Goal: Task Accomplishment & Management: Manage account settings

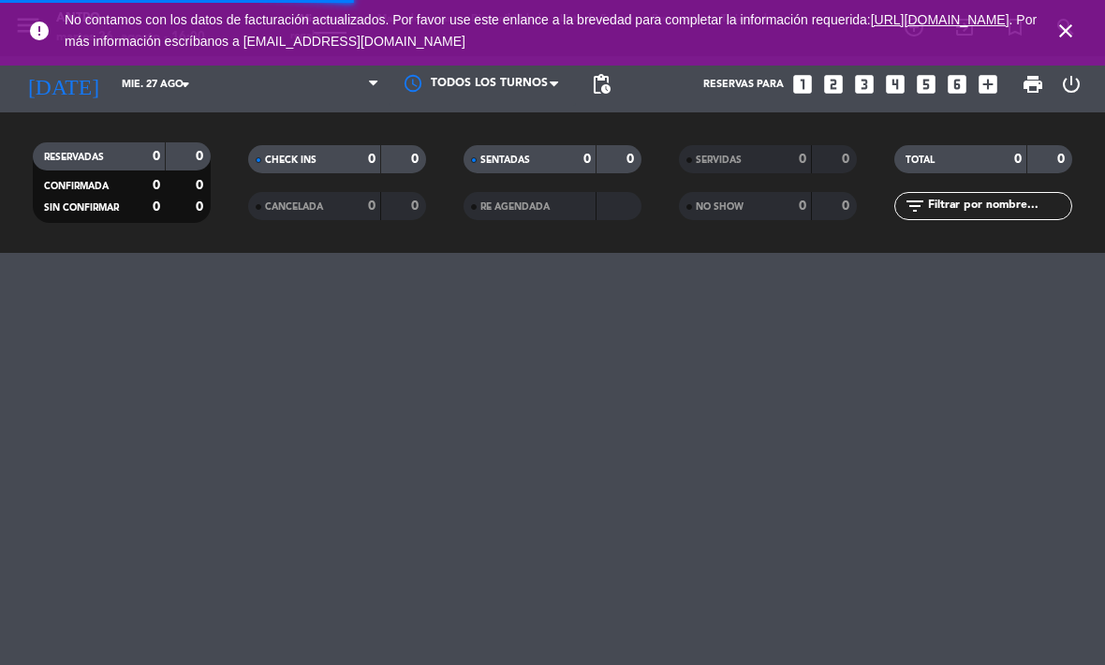
click at [871, 27] on link "[URL][DOMAIN_NAME]" at bounding box center [940, 19] width 139 height 15
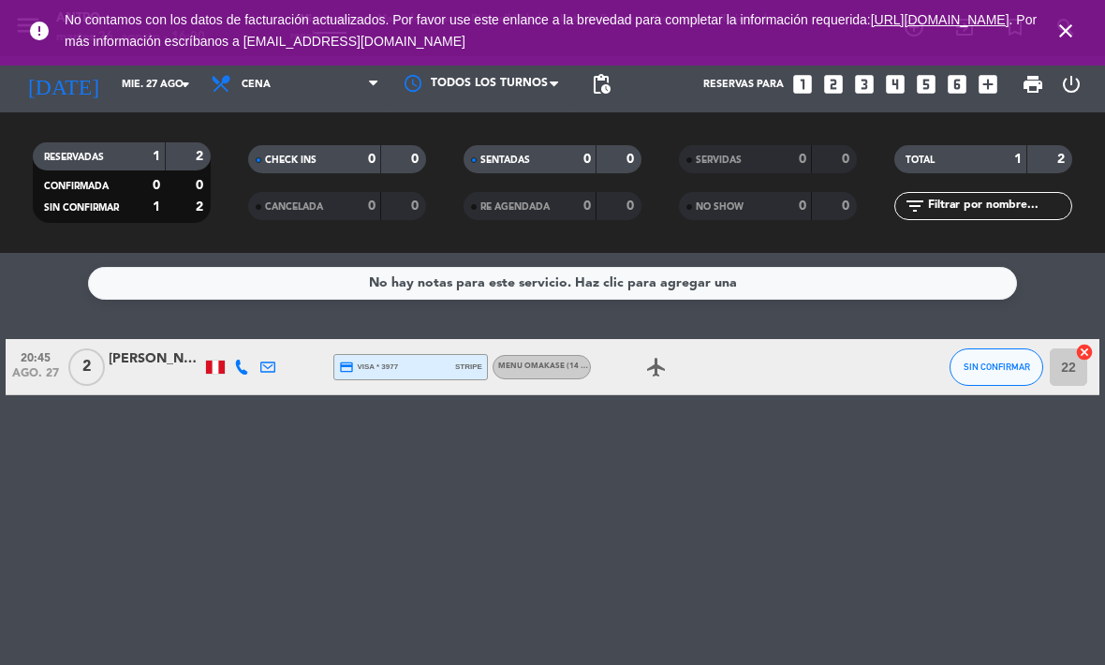
click at [1063, 37] on icon "close" at bounding box center [1065, 31] width 22 height 22
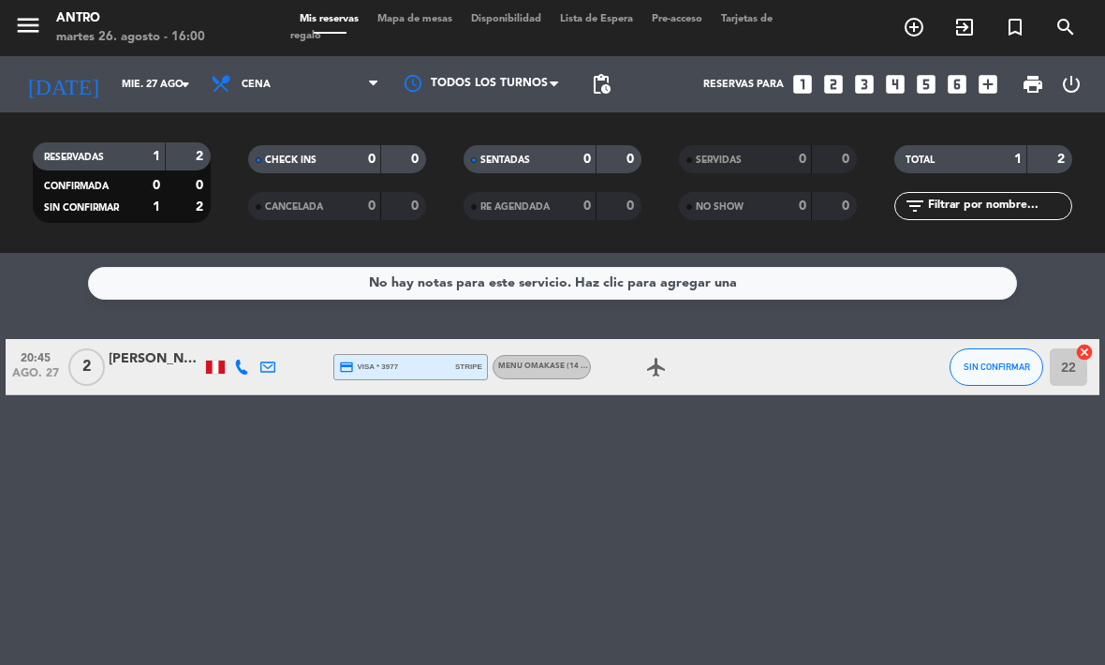
click at [112, 85] on input "mié. 27 ago." at bounding box center [181, 84] width 139 height 31
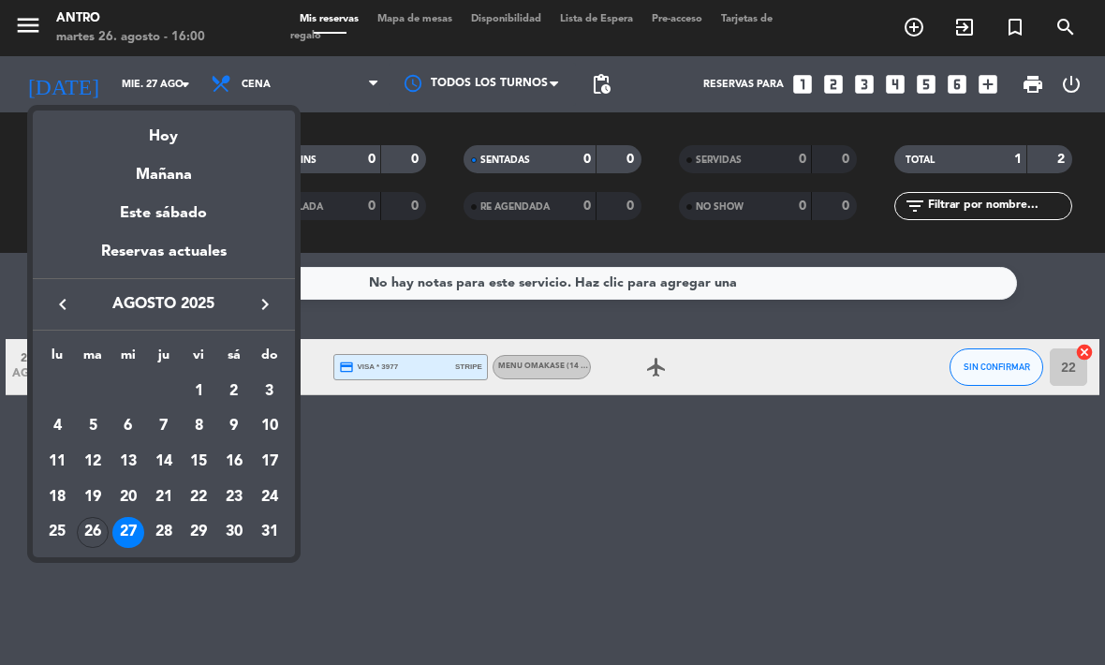
click at [104, 529] on div "26" at bounding box center [93, 533] width 32 height 32
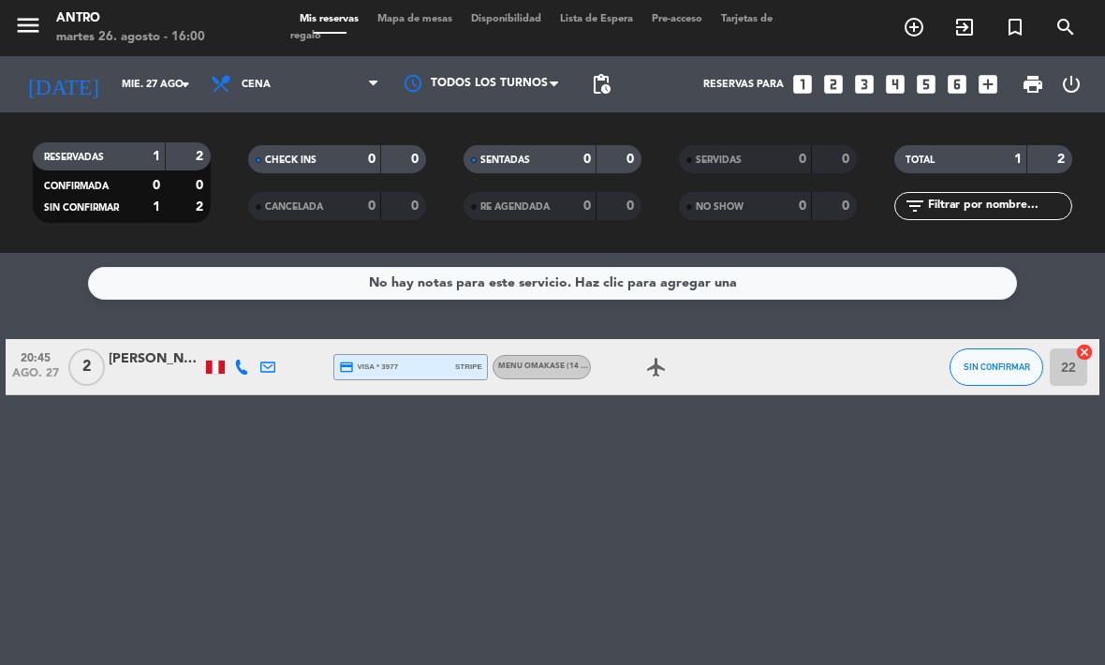
type input "[DATE]"
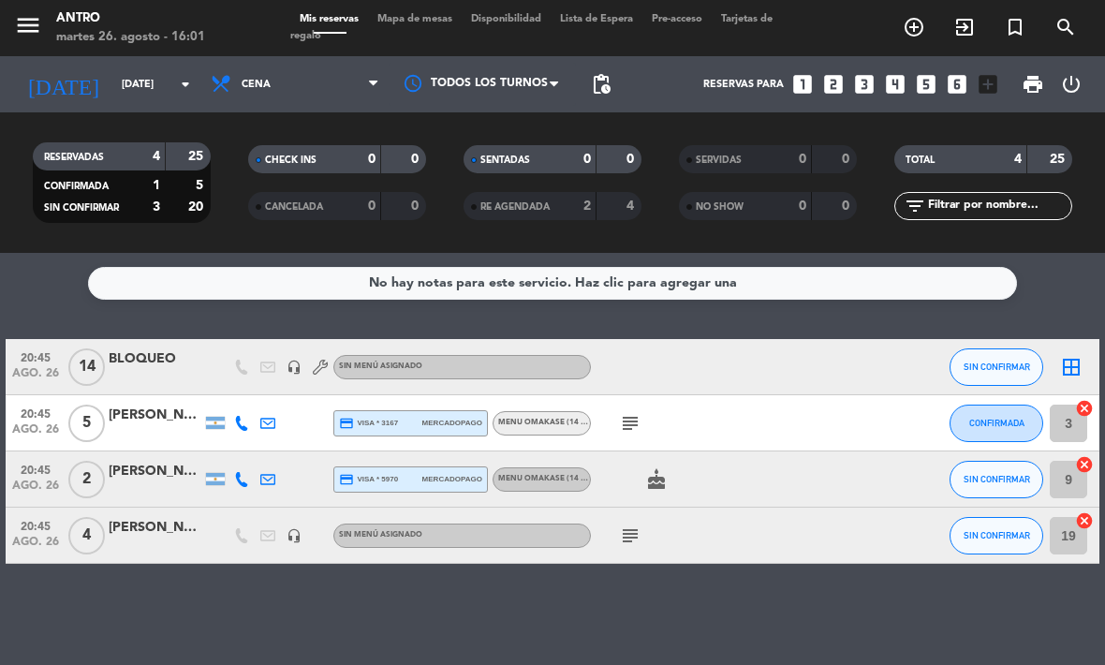
scroll to position [62, 0]
click at [483, 626] on div "No hay notas para este servicio. Haz clic para agregar una 20:45 [DATE] BLOQUEO…" at bounding box center [552, 459] width 1105 height 412
click at [627, 431] on icon "subject" at bounding box center [630, 423] width 22 height 22
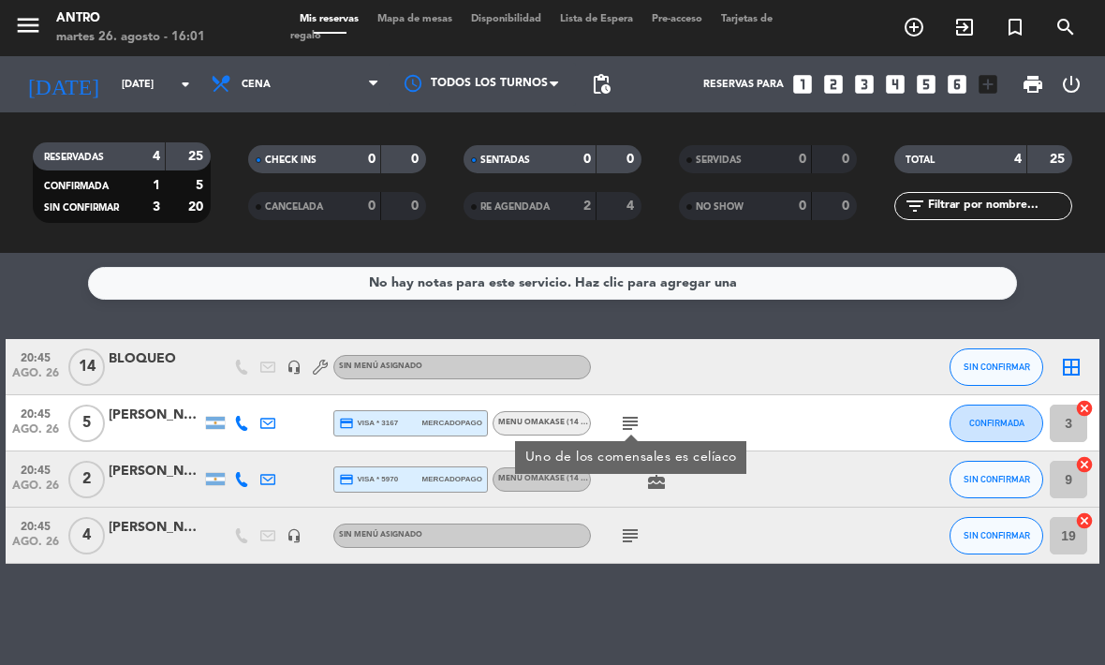
click at [626, 419] on icon "subject" at bounding box center [630, 423] width 22 height 22
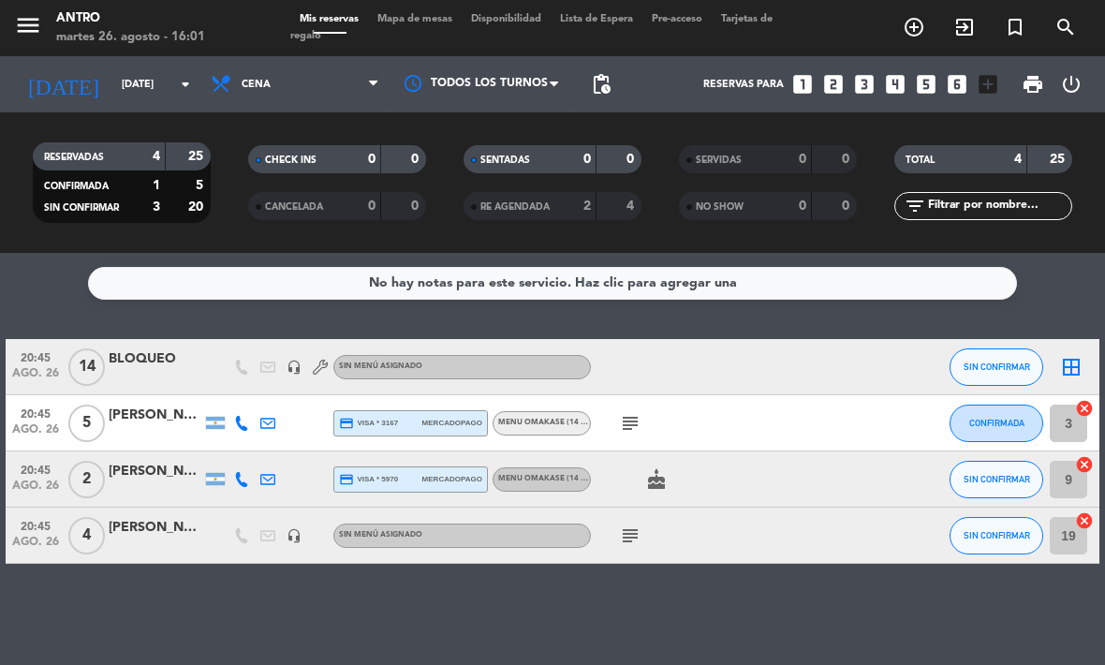
click at [621, 413] on icon "subject" at bounding box center [630, 423] width 22 height 22
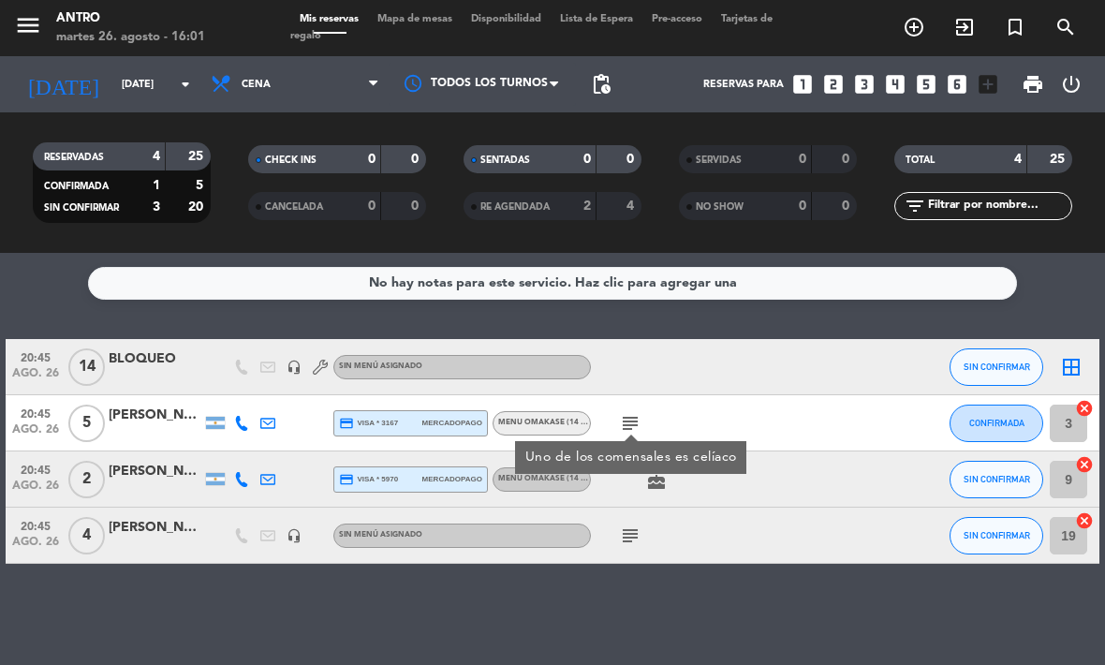
click at [619, 422] on icon "subject" at bounding box center [630, 423] width 22 height 22
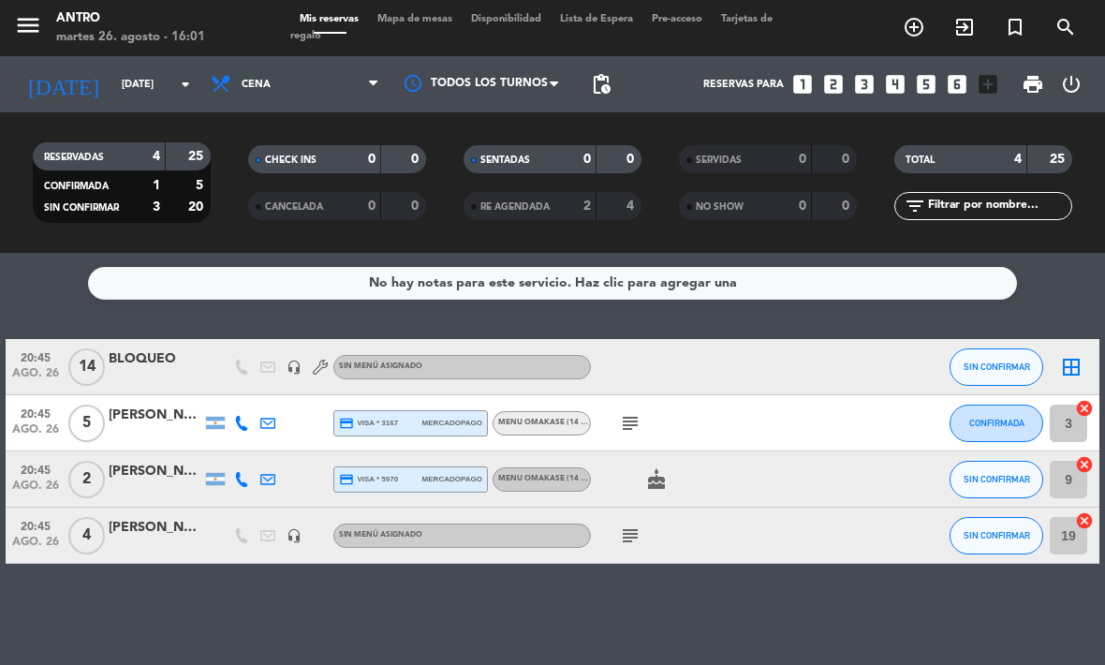
click at [632, 415] on icon "subject" at bounding box center [630, 423] width 22 height 22
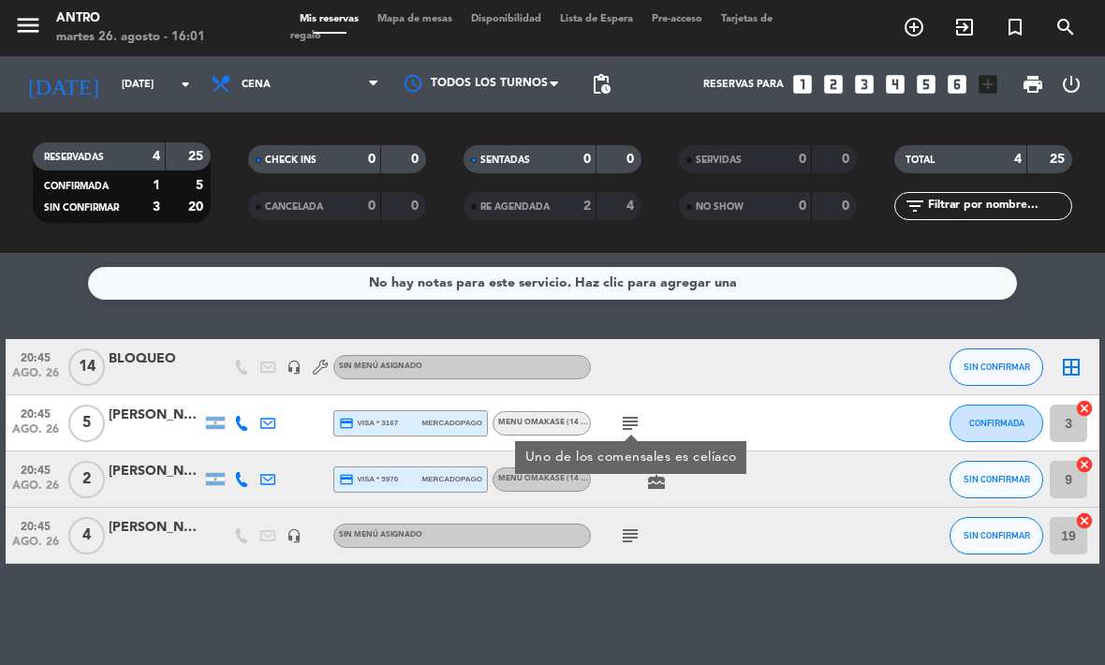
click at [608, 419] on div "subject Uno de los comensales es celíaco" at bounding box center [669, 422] width 157 height 55
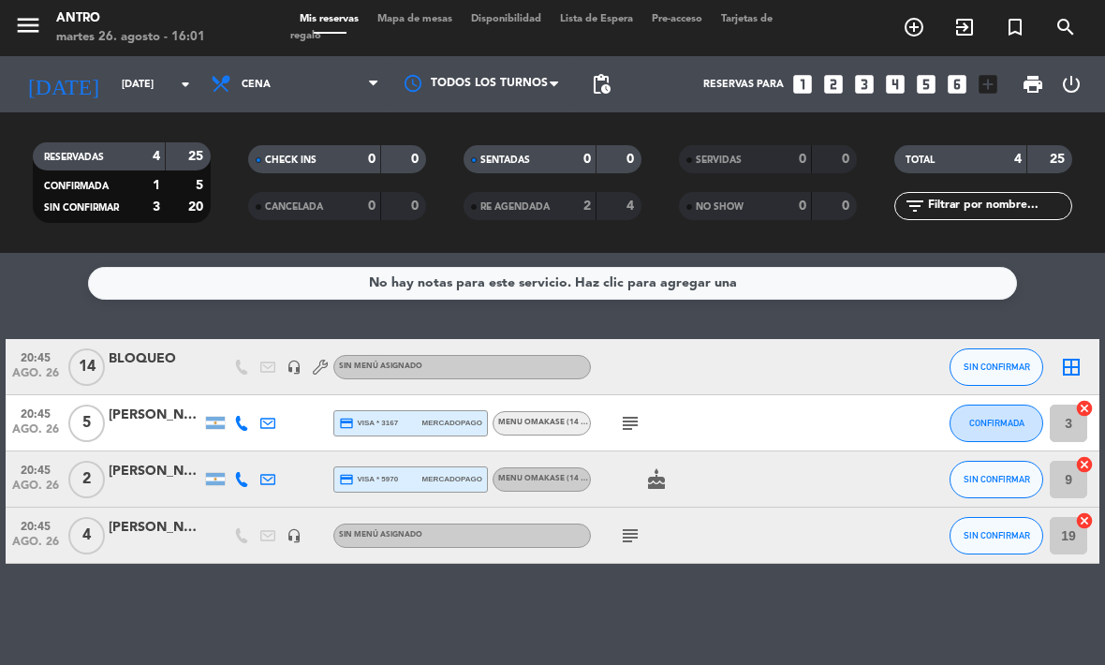
click at [629, 421] on icon "subject" at bounding box center [630, 423] width 22 height 22
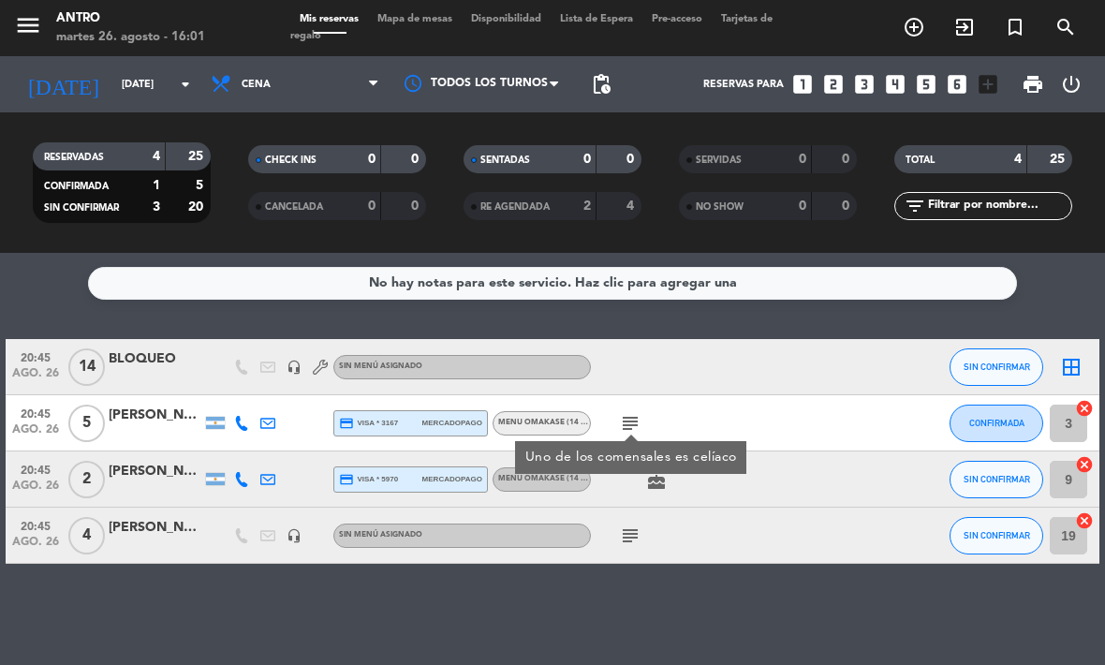
click at [623, 428] on icon "subject" at bounding box center [630, 423] width 22 height 22
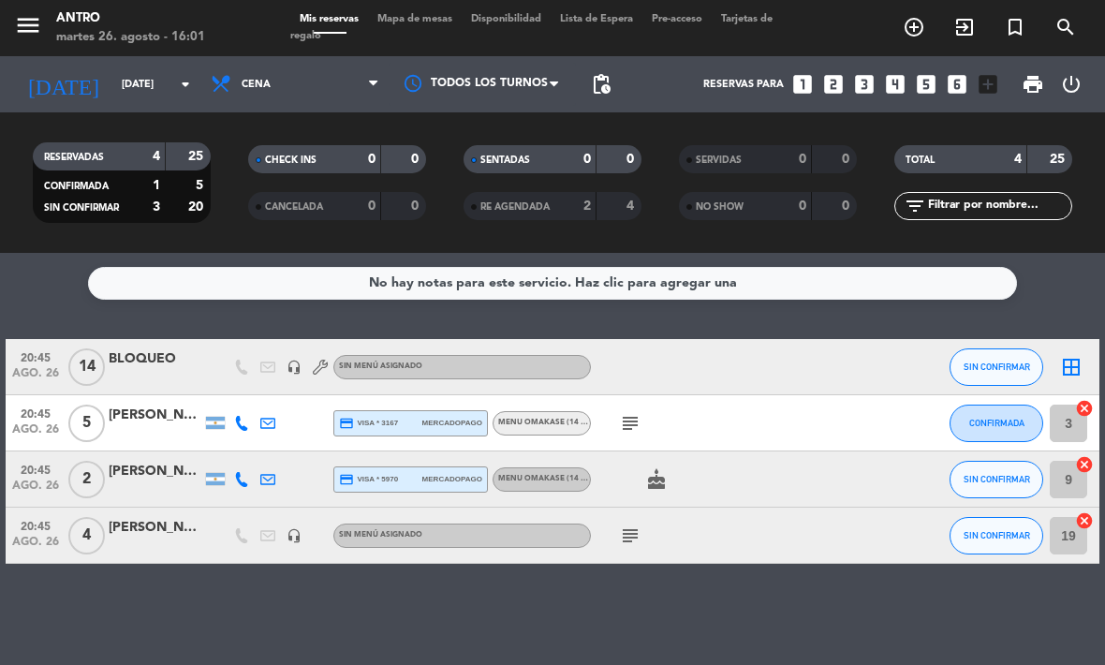
click at [625, 420] on icon "subject" at bounding box center [630, 423] width 22 height 22
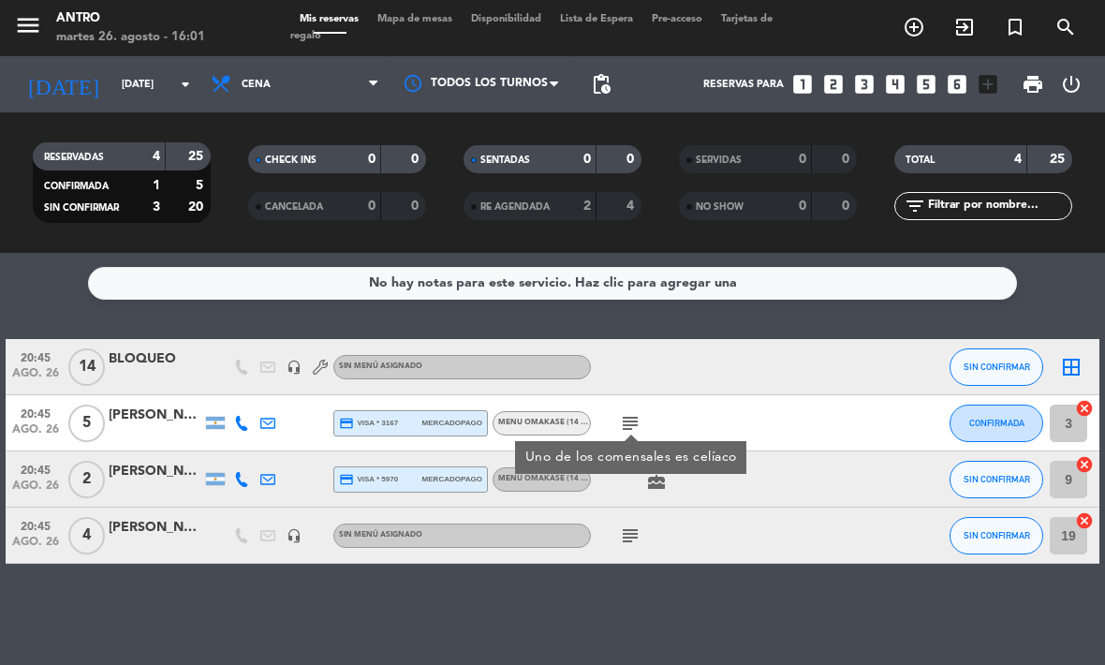
click at [707, 522] on div "subject" at bounding box center [669, 535] width 157 height 55
